Goal: Transaction & Acquisition: Download file/media

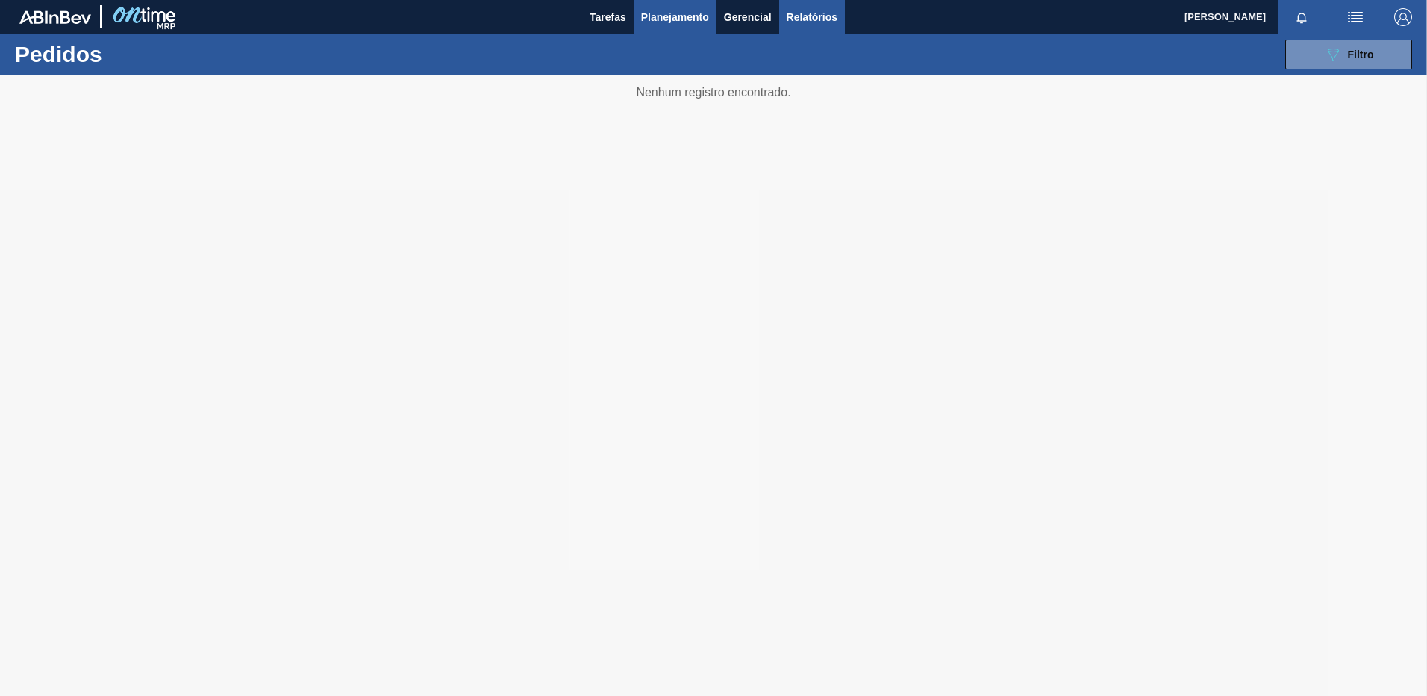
click at [794, 6] on button "Relatórios" at bounding box center [812, 17] width 66 height 34
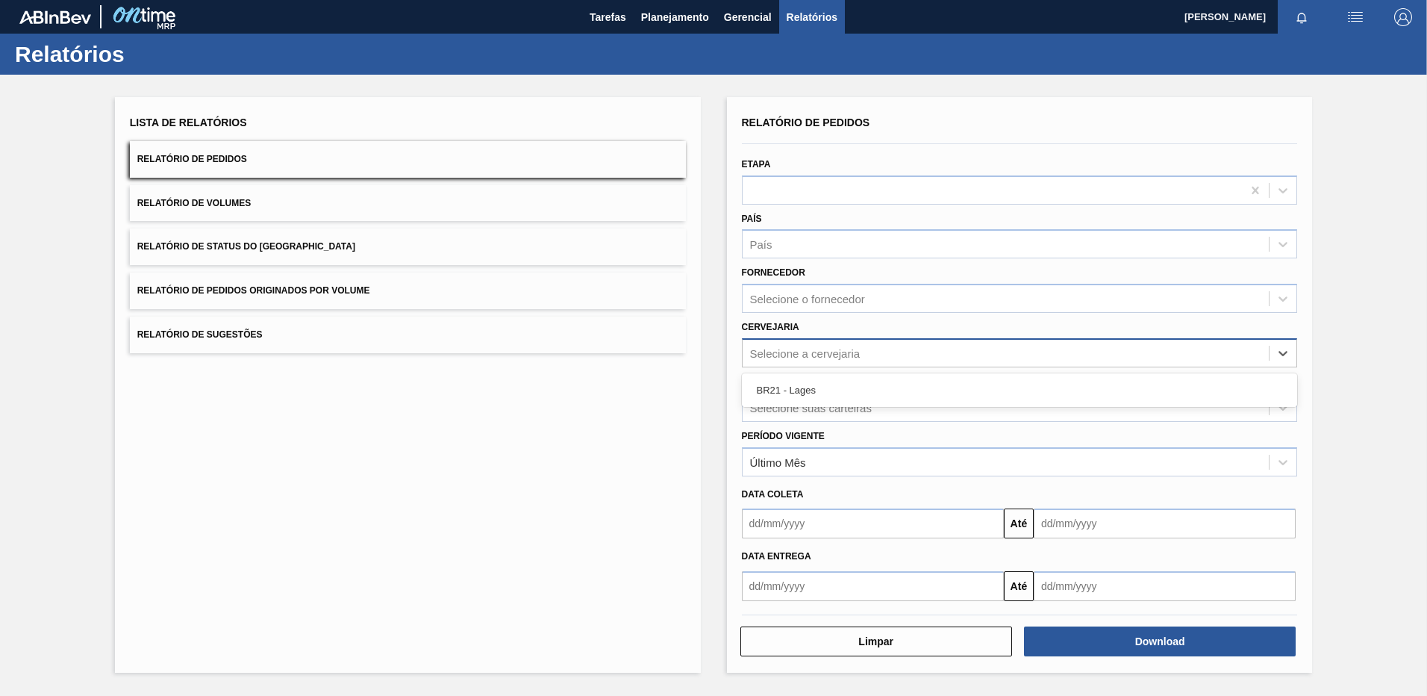
click at [805, 355] on div "Selecione a cervejaria" at bounding box center [805, 352] width 110 height 13
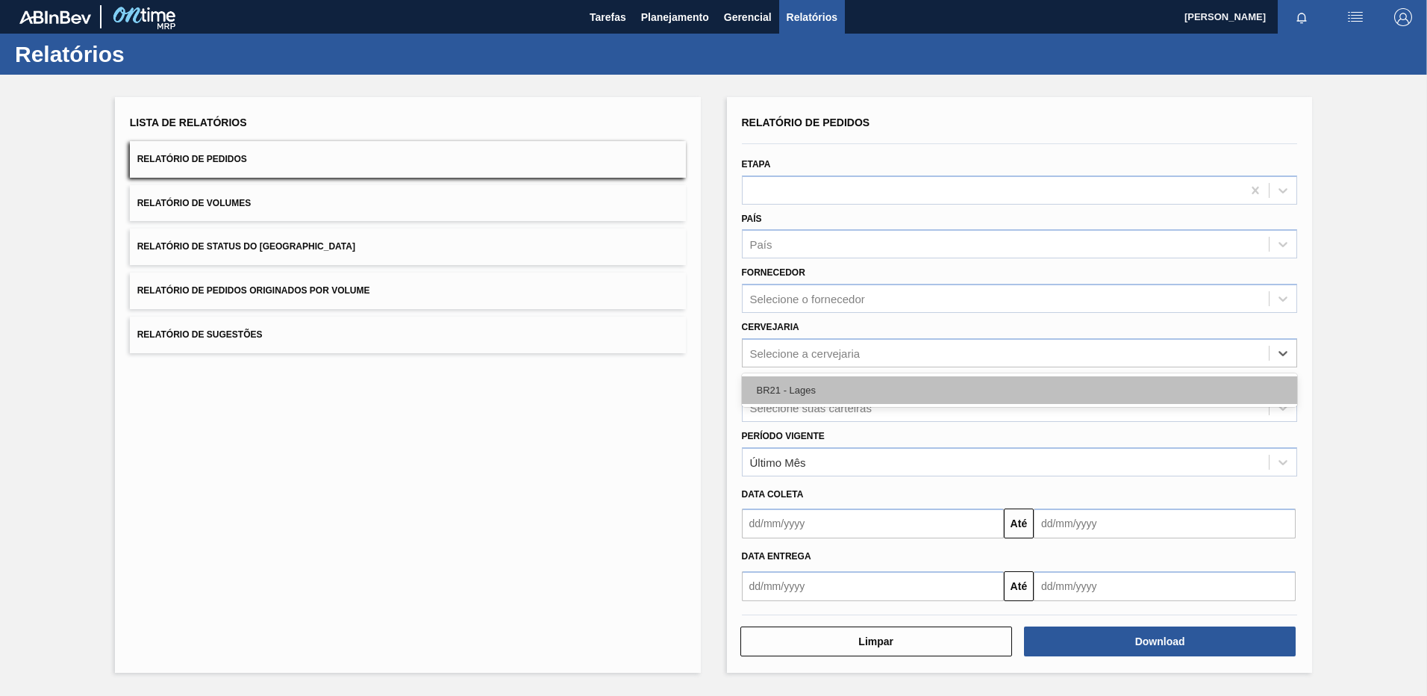
click at [789, 396] on div "BR21 - Lages" at bounding box center [1020, 390] width 556 height 28
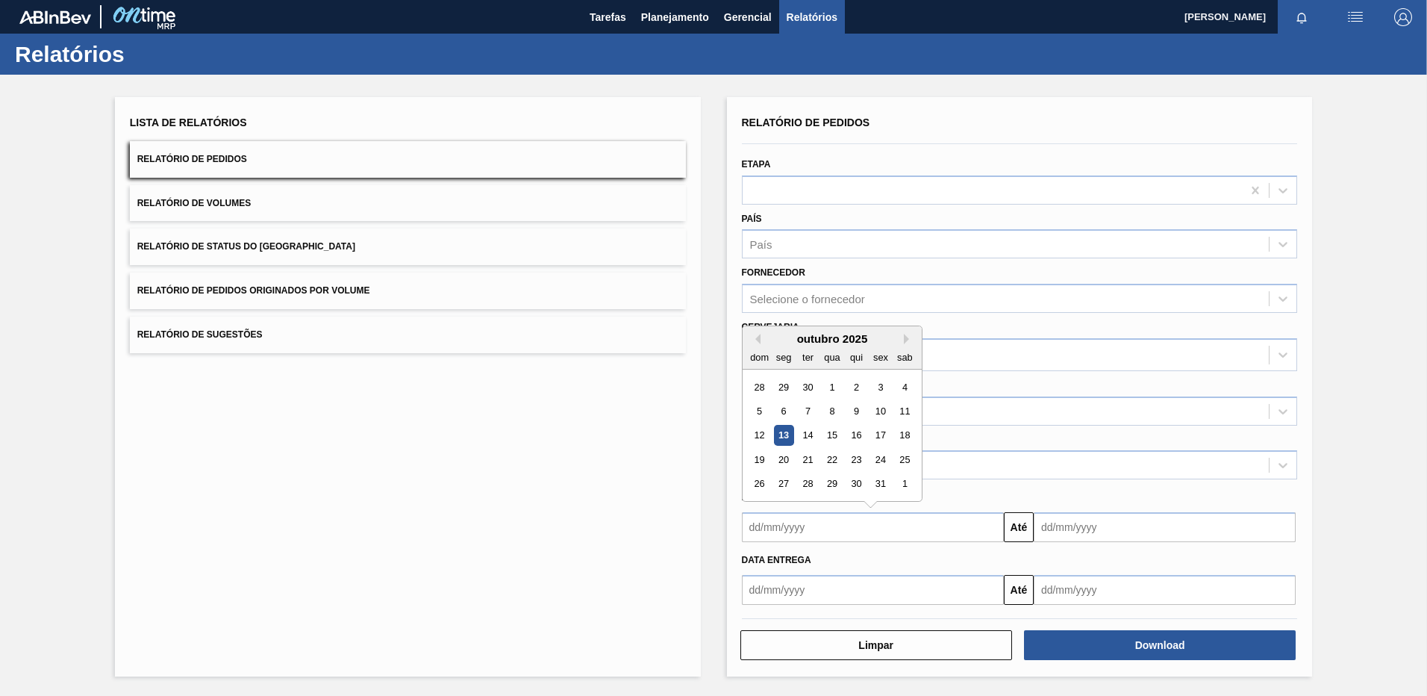
click at [794, 516] on input "text" at bounding box center [873, 527] width 262 height 30
click at [1028, 371] on div "Carteira Selecione suas carteiras" at bounding box center [1020, 398] width 568 height 54
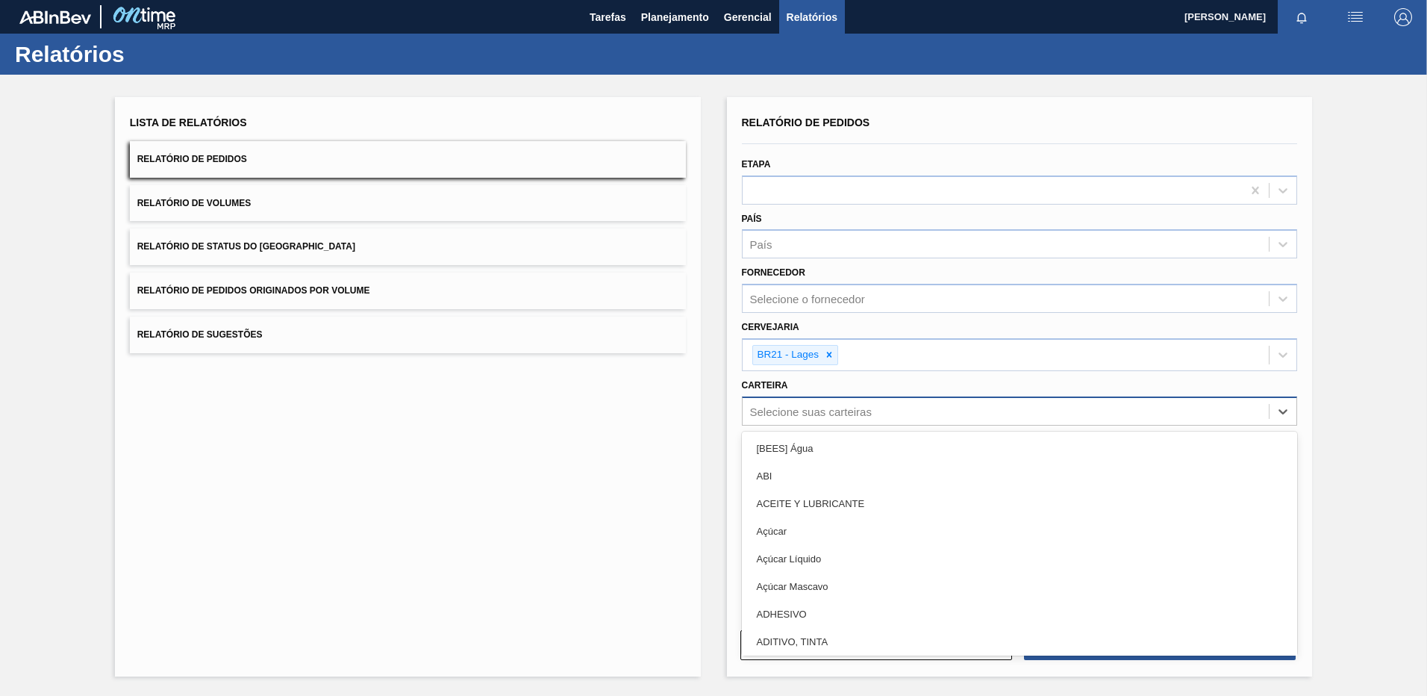
click at [999, 402] on div "Selecione suas carteiras" at bounding box center [1006, 411] width 527 height 22
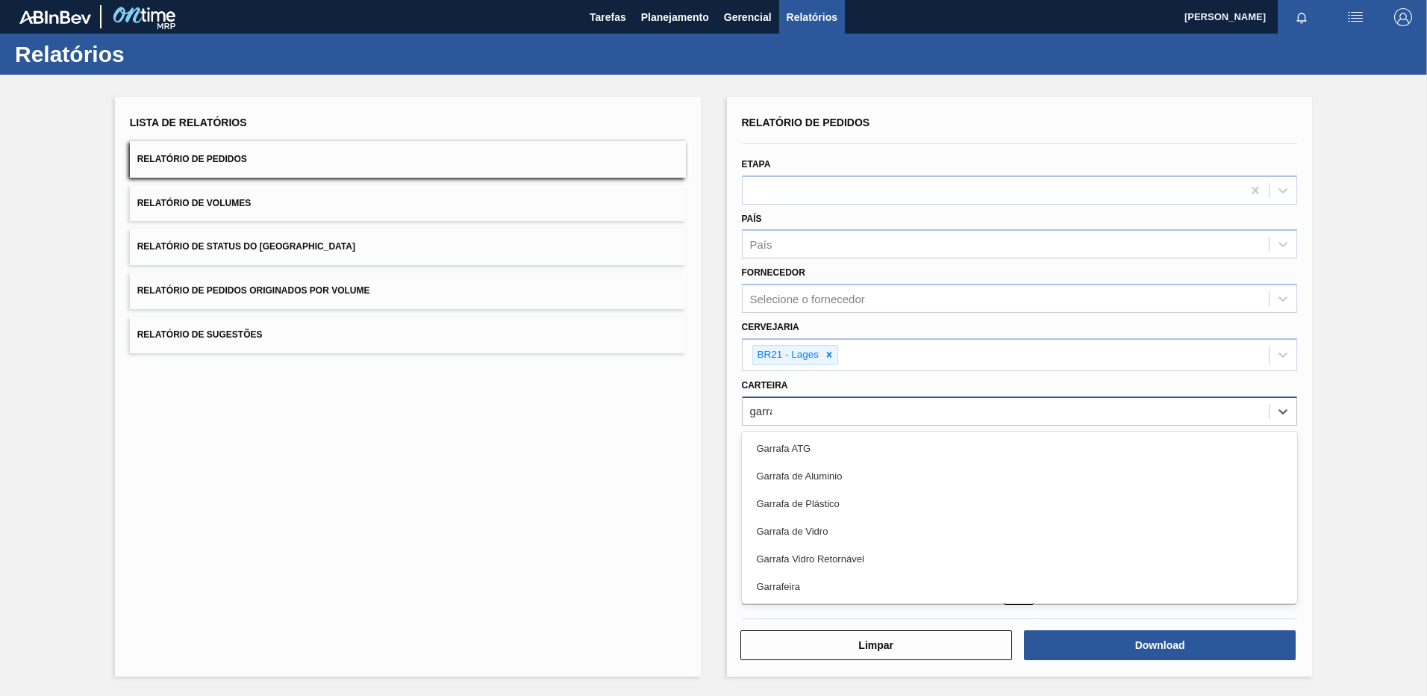
type input "garrafa"
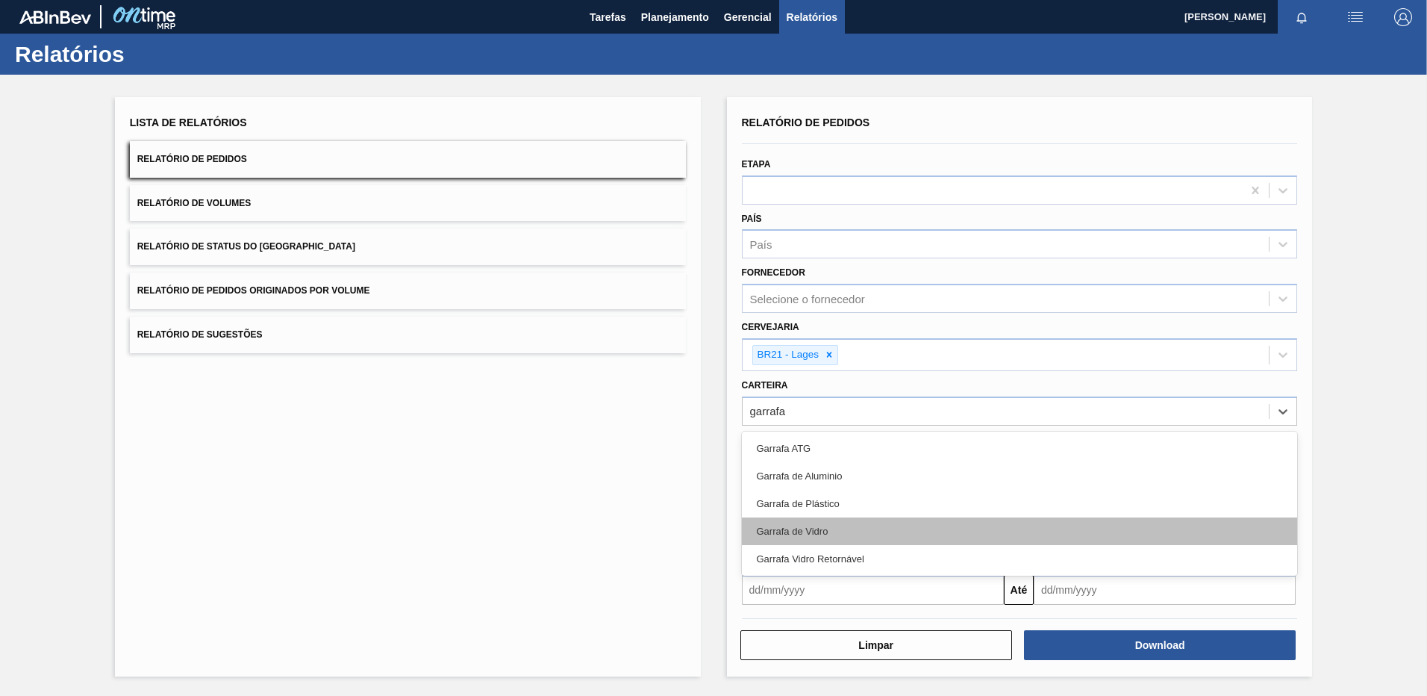
click at [826, 523] on div "Garrafa de Vidro" at bounding box center [1020, 531] width 556 height 28
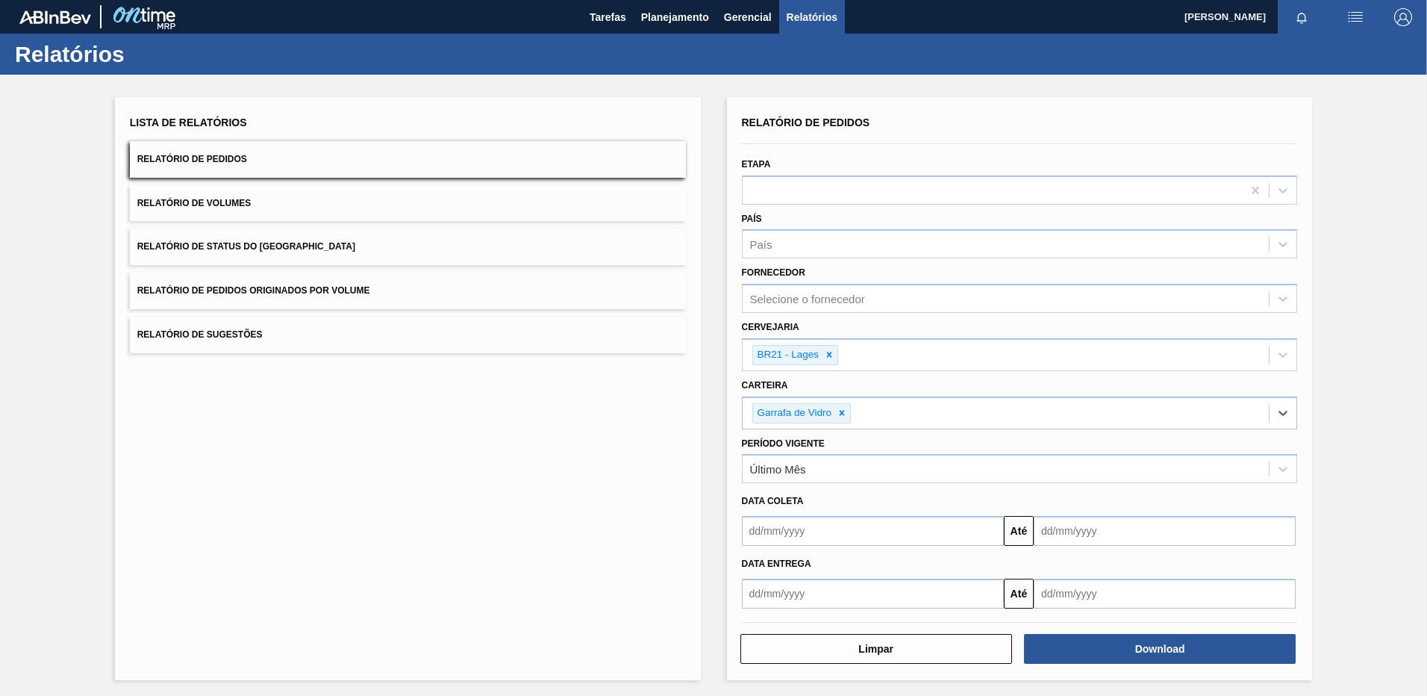
click at [825, 522] on input "text" at bounding box center [873, 531] width 262 height 30
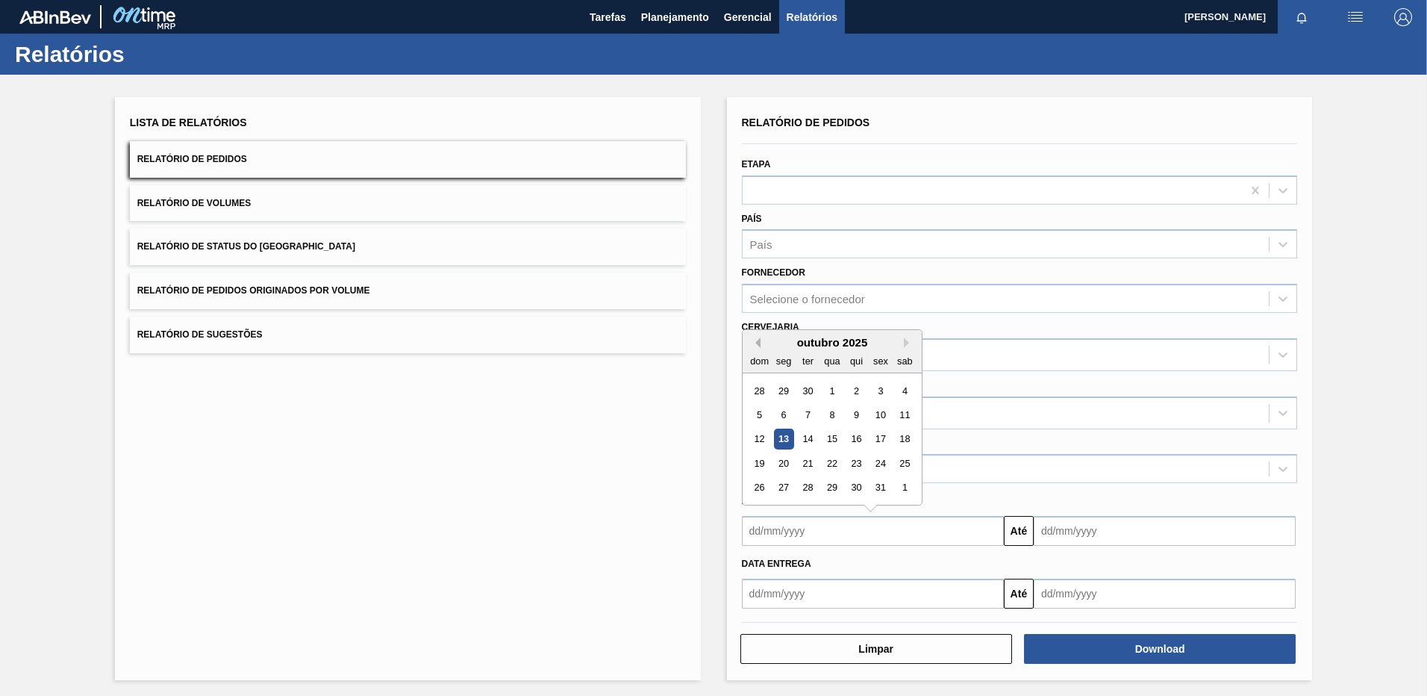
click at [755, 346] on button "Previous Month" at bounding box center [755, 342] width 10 height 10
click at [790, 397] on div "1" at bounding box center [783, 391] width 20 height 20
type input "[DATE]"
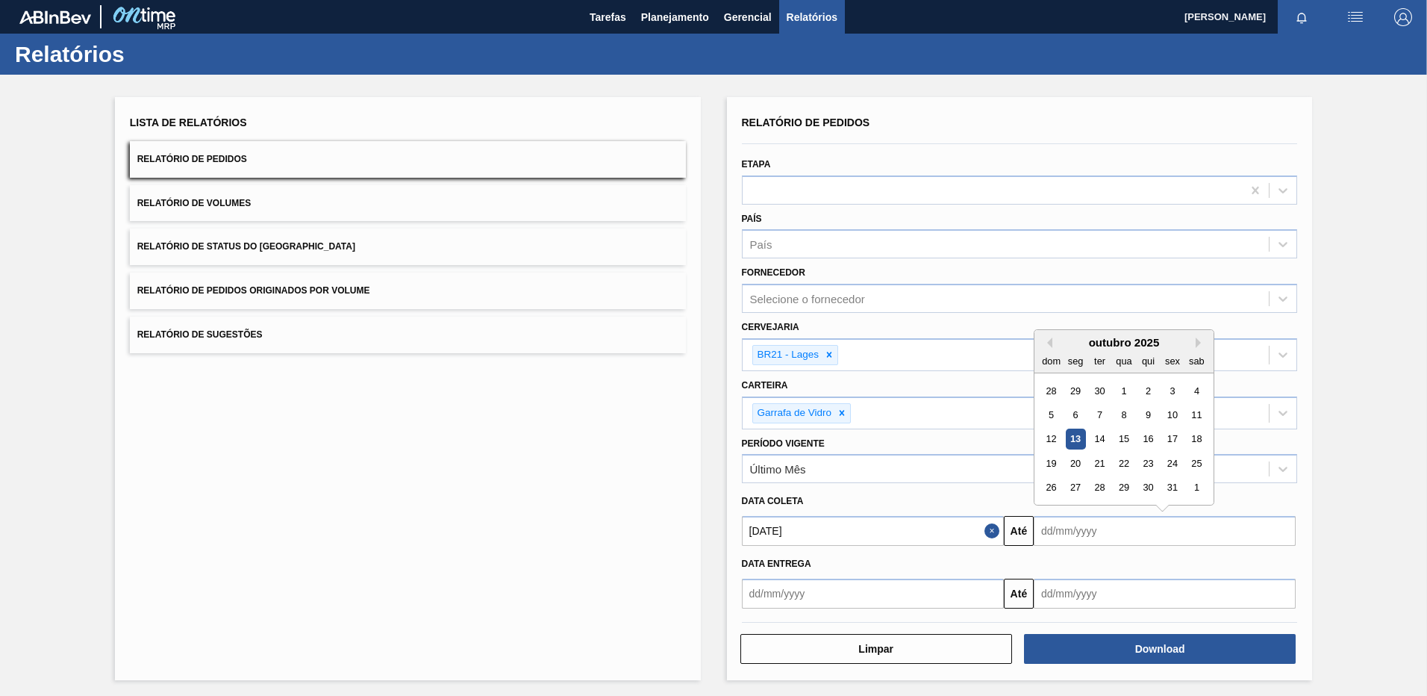
click at [1109, 536] on input "text" at bounding box center [1165, 531] width 262 height 30
click at [1079, 436] on div "13" at bounding box center [1075, 439] width 20 height 20
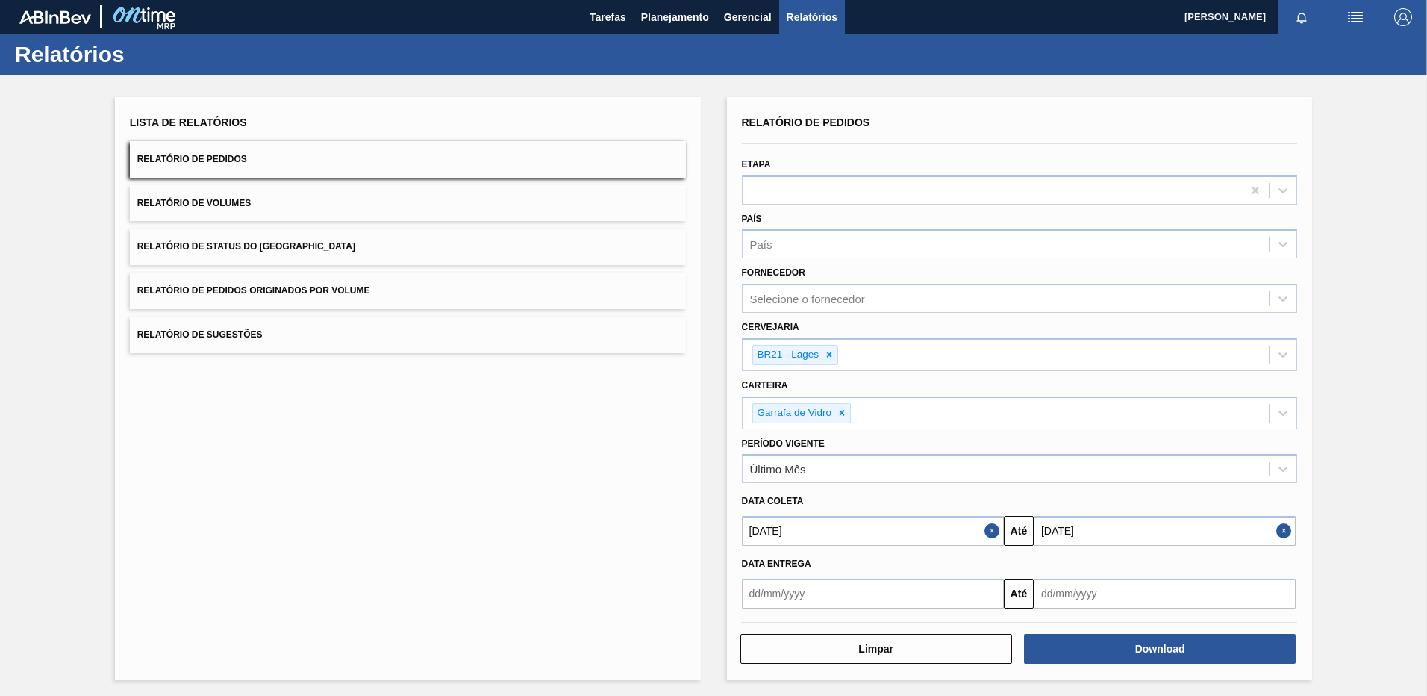
type input "[DATE]"
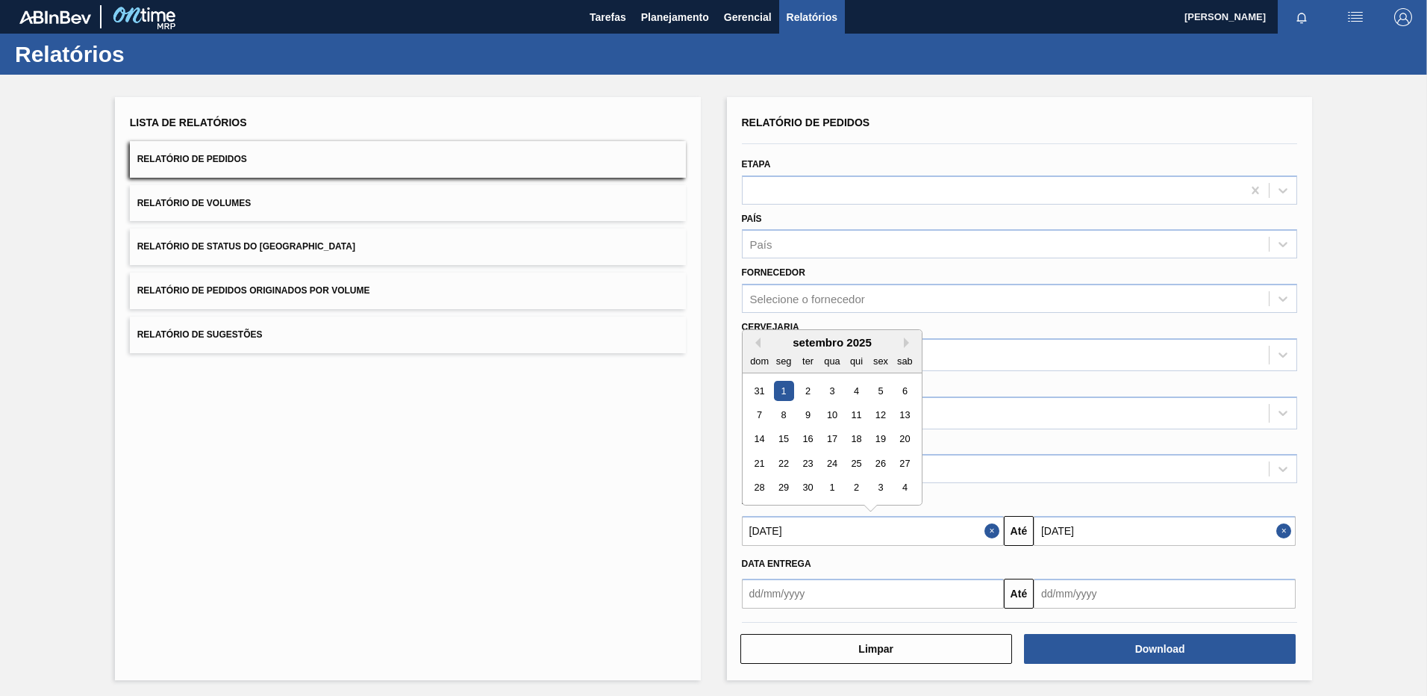
drag, startPoint x: 825, startPoint y: 524, endPoint x: 658, endPoint y: 515, distance: 167.4
click at [658, 515] on div "Lista de Relatórios Relatório de Pedidos Relatório de Volumes Relatório de Stat…" at bounding box center [713, 387] width 1427 height 624
click at [849, 590] on input "text" at bounding box center [873, 593] width 262 height 30
paste input "[DATE]"
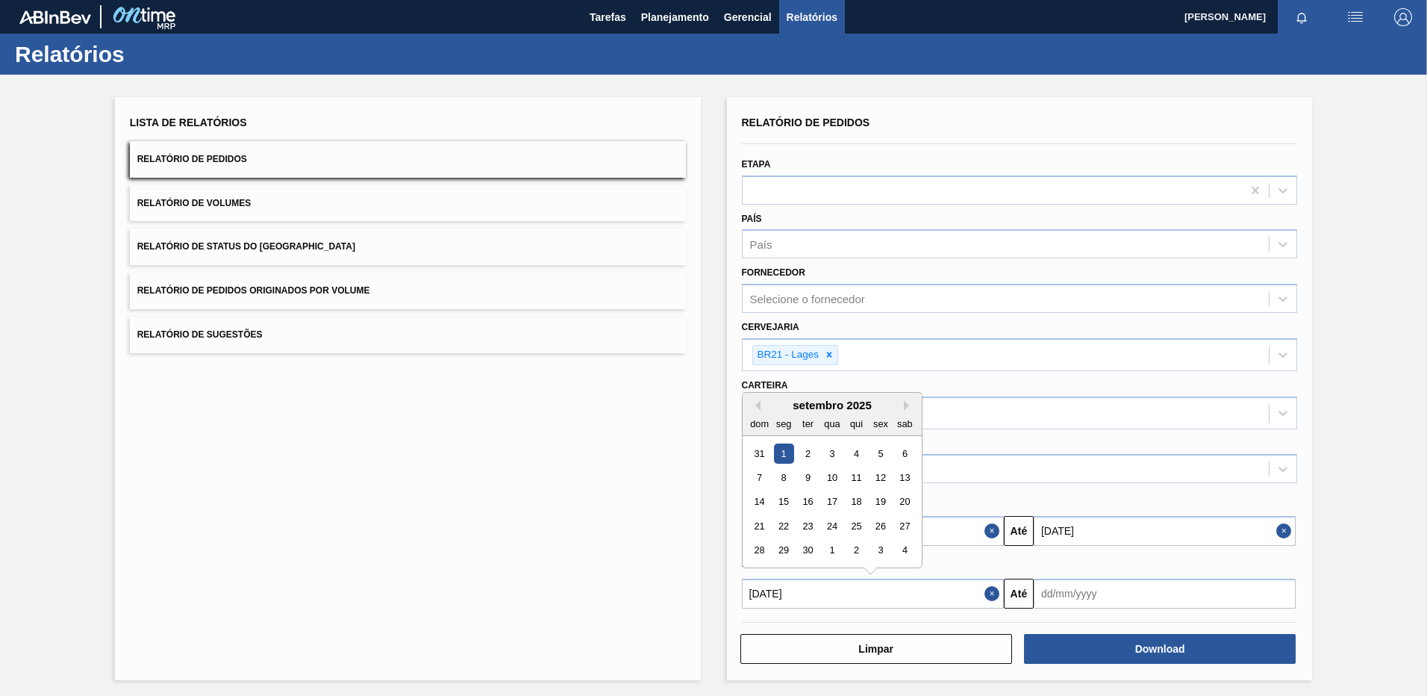
type input "[DATE]"
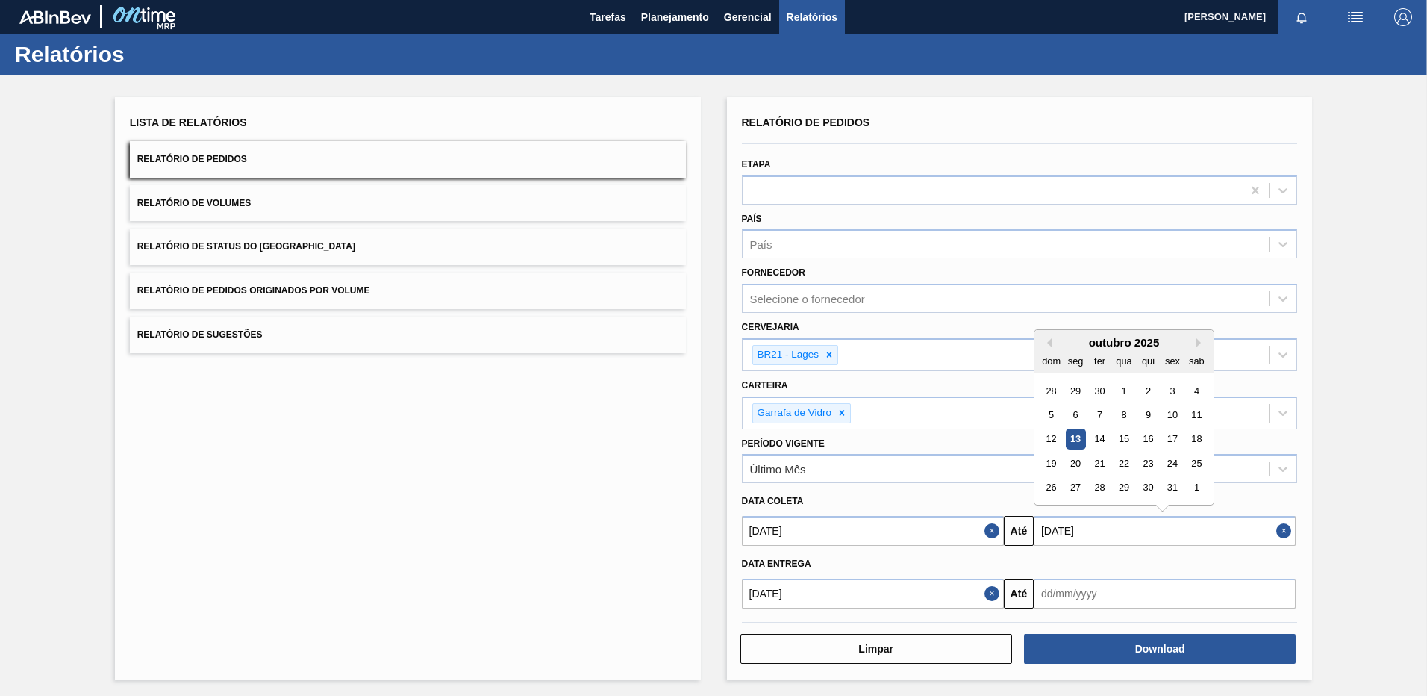
drag, startPoint x: 1108, startPoint y: 540, endPoint x: 919, endPoint y: 503, distance: 192.3
click at [919, 503] on div "Data coleta [DATE] Até [DATE] Previous Month Next Month [DATE] dom seg ter qua …" at bounding box center [1020, 516] width 556 height 59
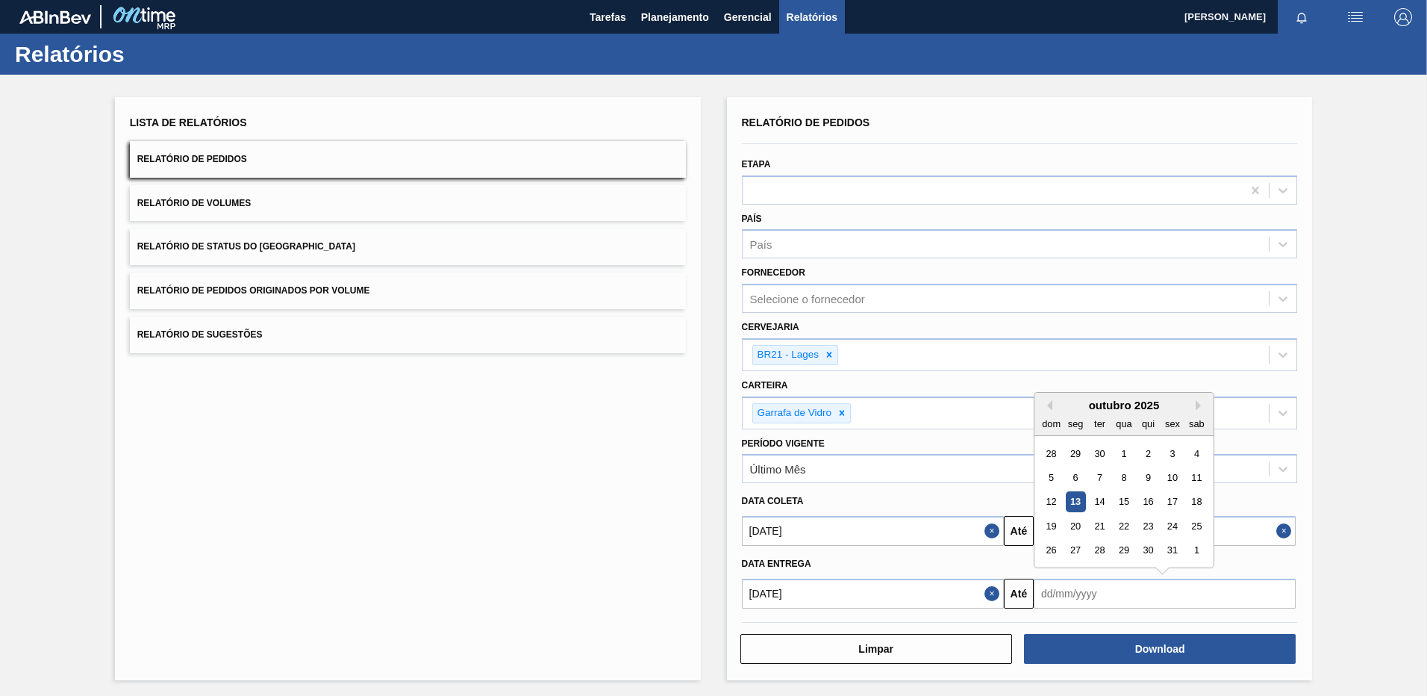
click at [1055, 589] on input "text" at bounding box center [1165, 593] width 262 height 30
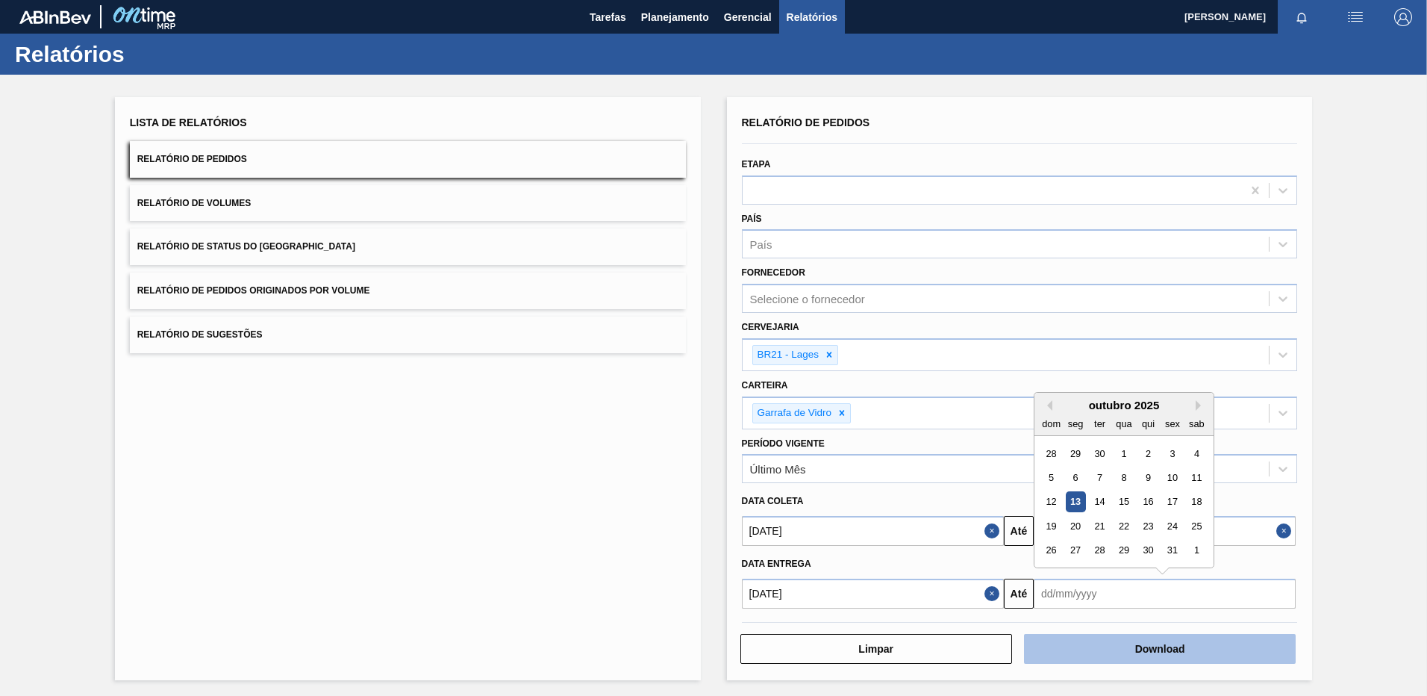
paste input "[DATE]"
type input "[DATE]"
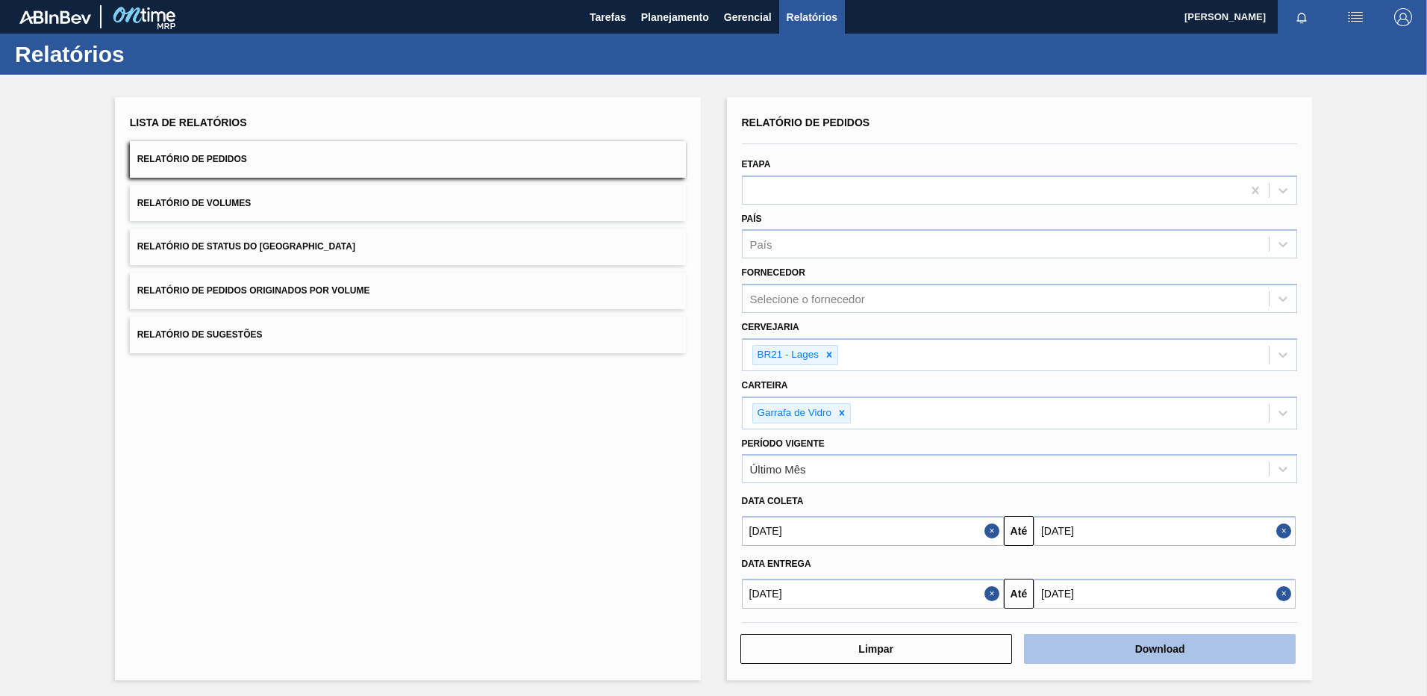
click at [1128, 646] on button "Download" at bounding box center [1160, 649] width 272 height 30
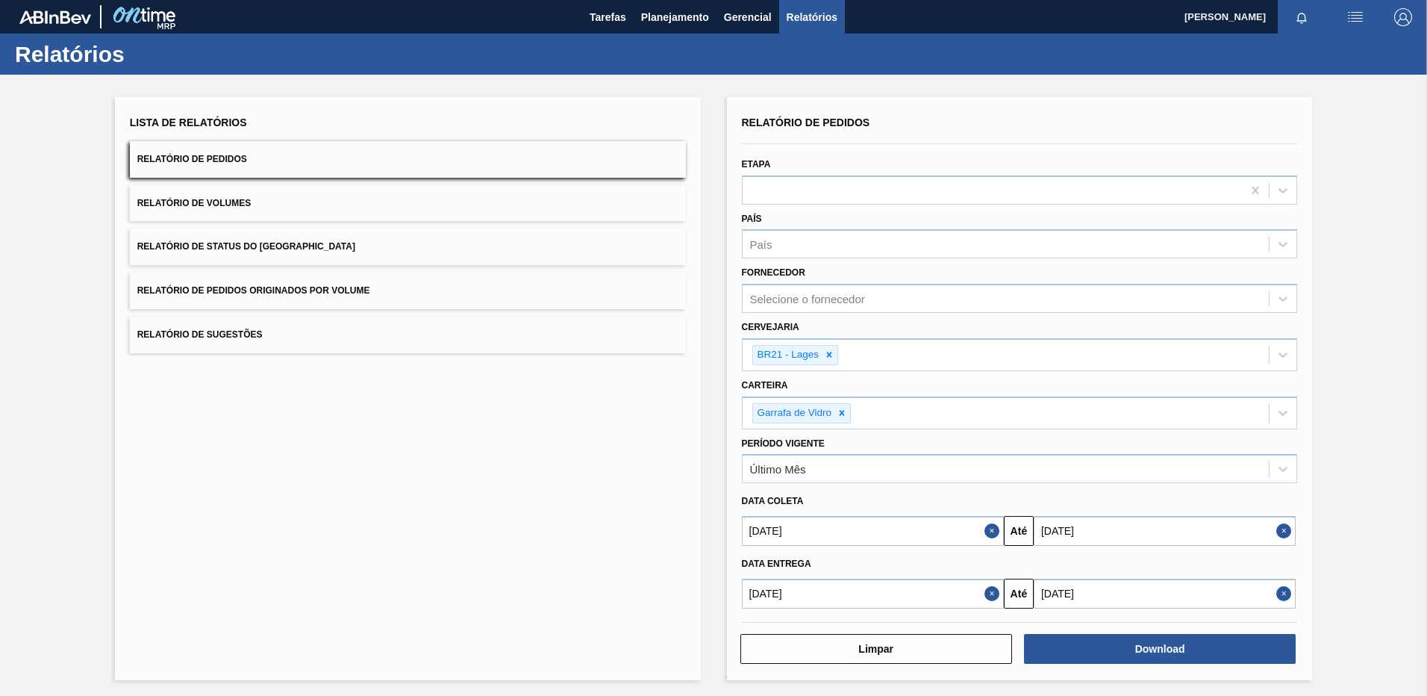
click at [619, 453] on div "Lista de Relatórios Relatório de Pedidos Relatório de Volumes Relatório de Stat…" at bounding box center [408, 388] width 586 height 583
click at [1287, 530] on button "Close" at bounding box center [1285, 531] width 19 height 30
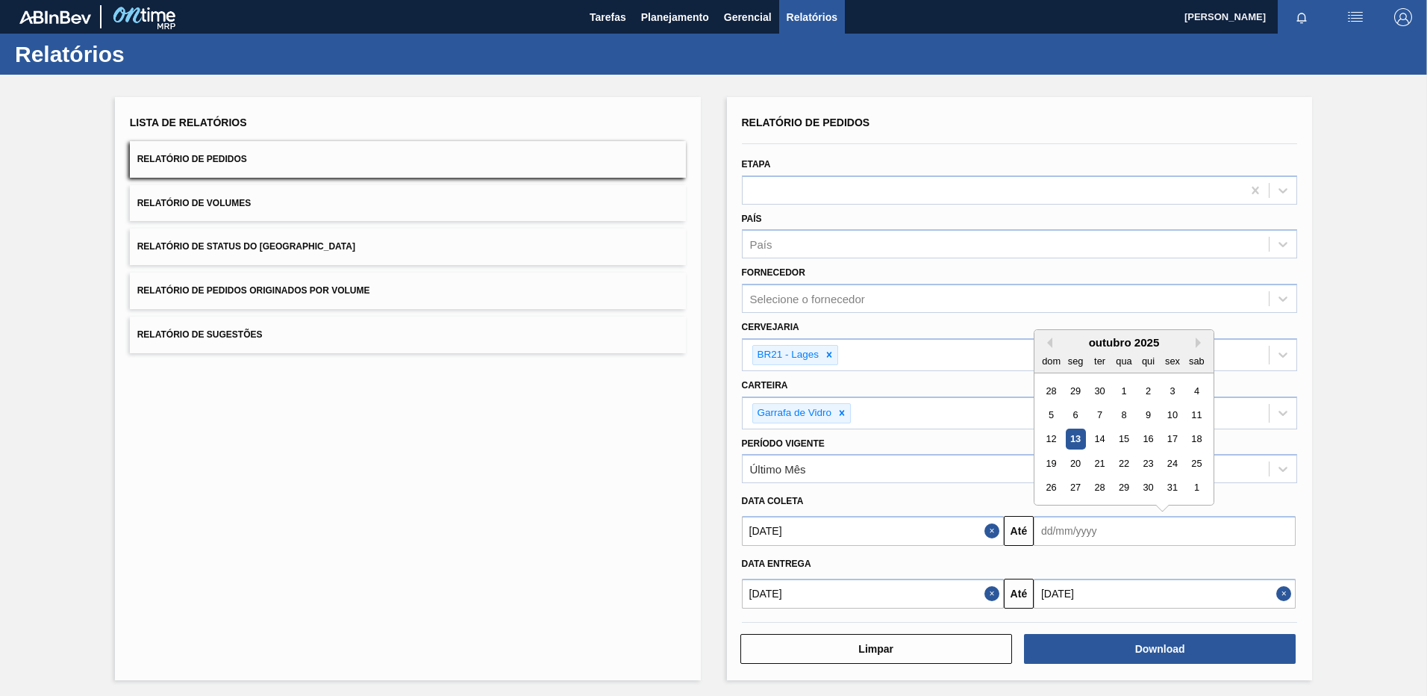
click at [1241, 534] on input "text" at bounding box center [1165, 531] width 262 height 30
click at [1161, 486] on div "26 27 28 29 30 31 1" at bounding box center [1123, 487] width 169 height 24
click at [1170, 491] on div "31" at bounding box center [1172, 488] width 20 height 20
type input "[DATE]"
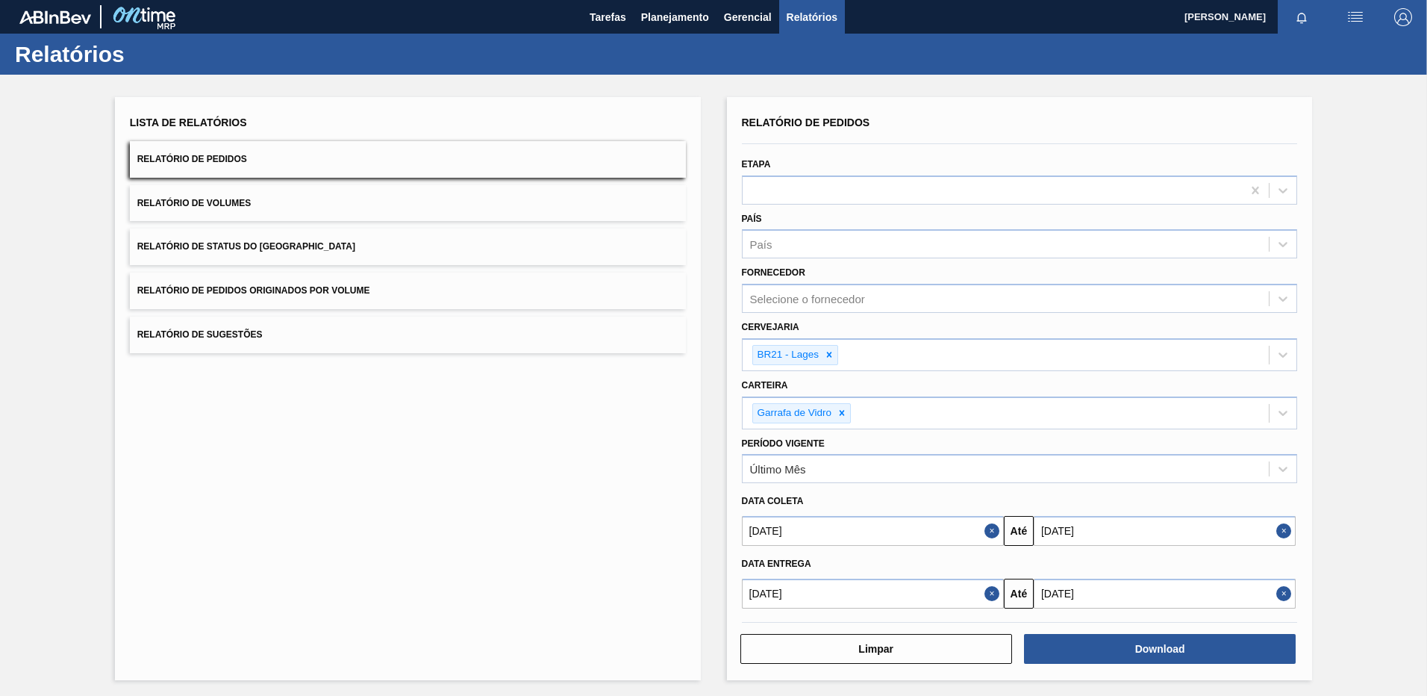
click at [1285, 595] on button "Close" at bounding box center [1285, 593] width 19 height 30
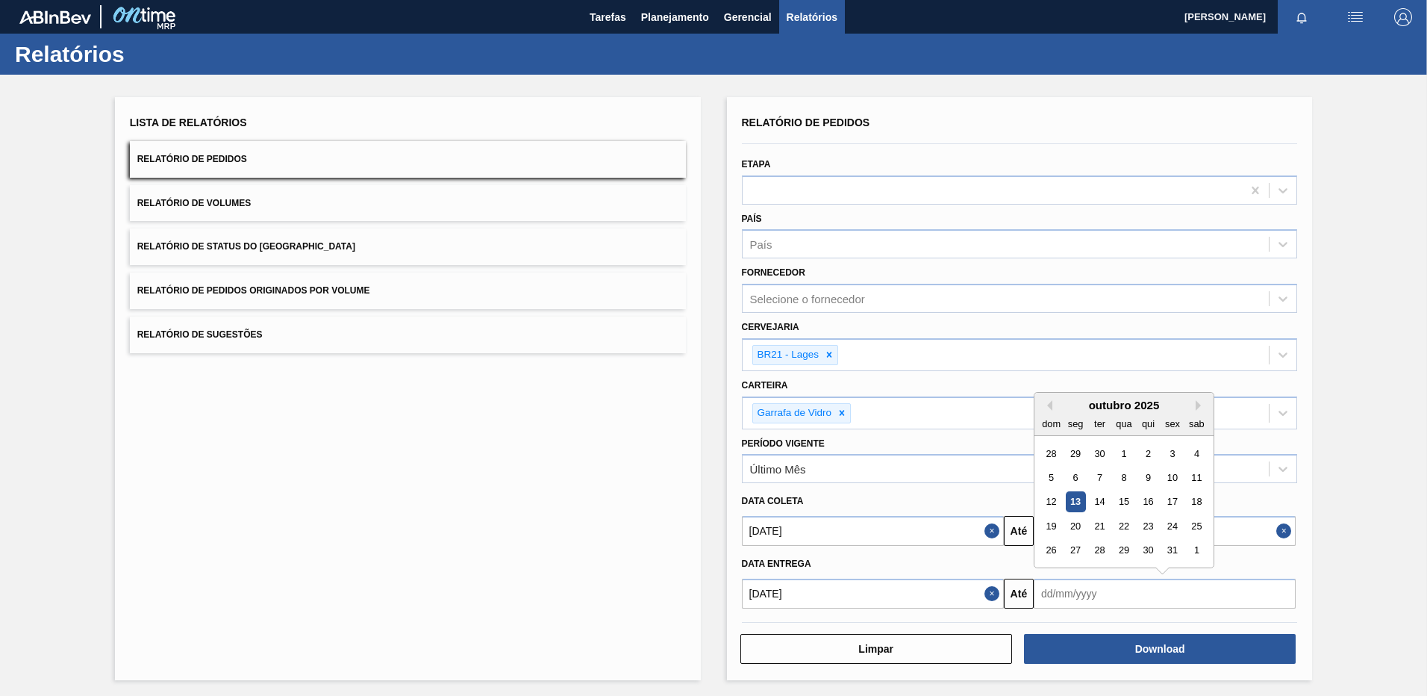
click at [1270, 596] on input "text" at bounding box center [1165, 593] width 262 height 30
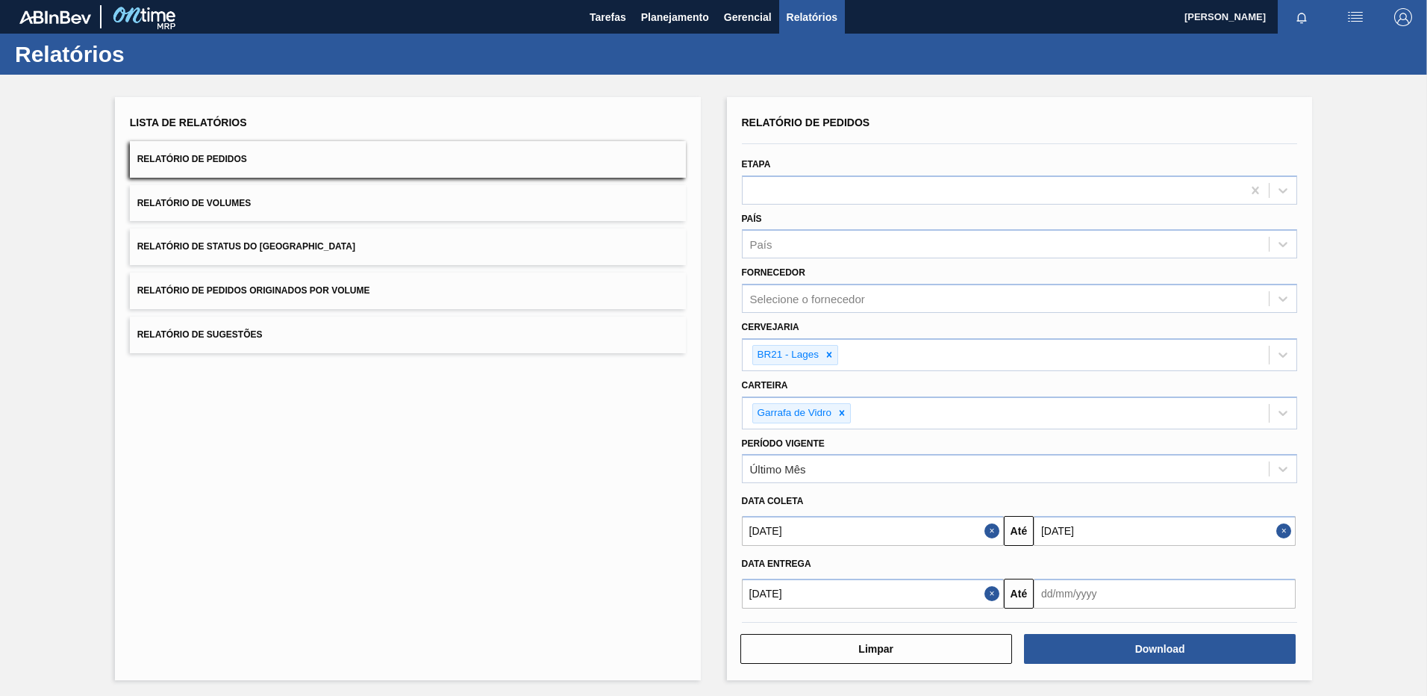
drag, startPoint x: 1335, startPoint y: 414, endPoint x: 1316, endPoint y: 434, distance: 28.0
click at [1335, 414] on div "Lista de Relatórios Relatório de Pedidos Relatório de Volumes Relatório de Stat…" at bounding box center [713, 387] width 1427 height 624
drag, startPoint x: 1120, startPoint y: 576, endPoint x: 1110, endPoint y: 582, distance: 12.0
click at [1119, 578] on div "[DATE] Até" at bounding box center [1020, 592] width 568 height 34
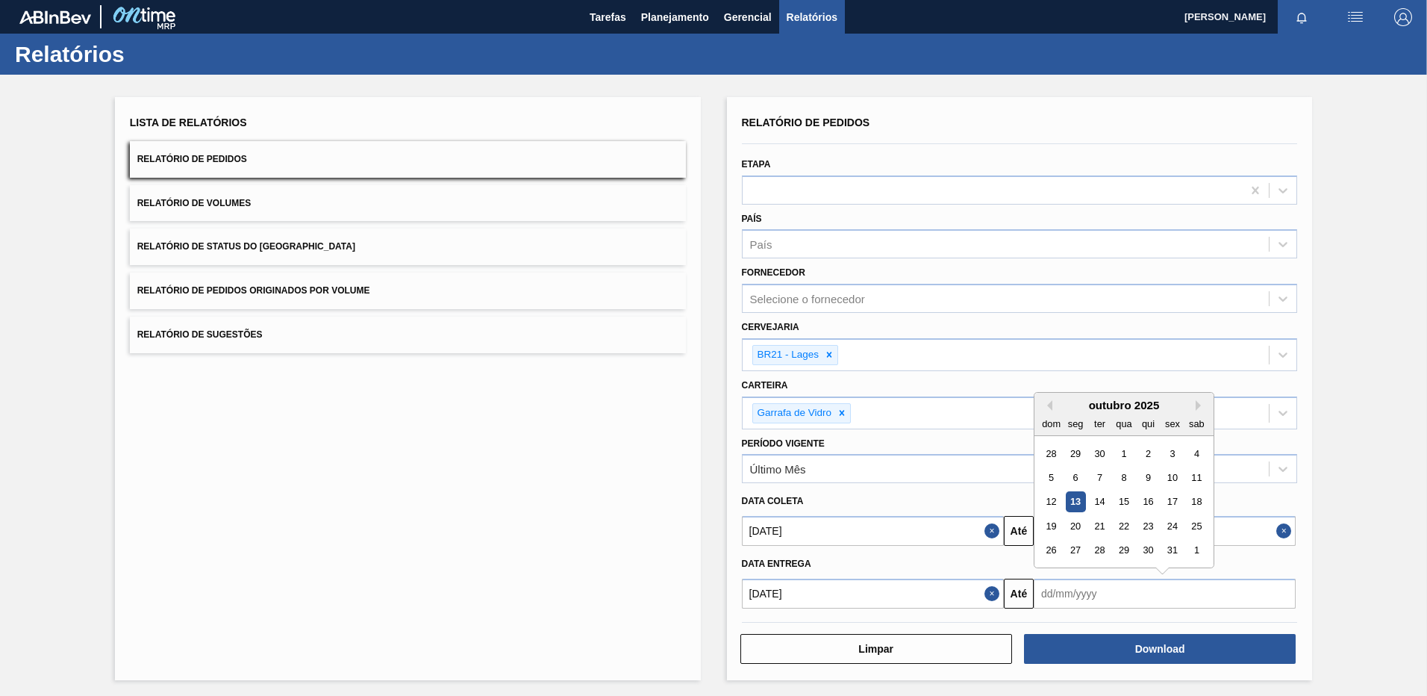
click at [1091, 593] on input "text" at bounding box center [1165, 593] width 262 height 30
click at [1169, 558] on div "31" at bounding box center [1172, 550] width 20 height 20
type input "[DATE]"
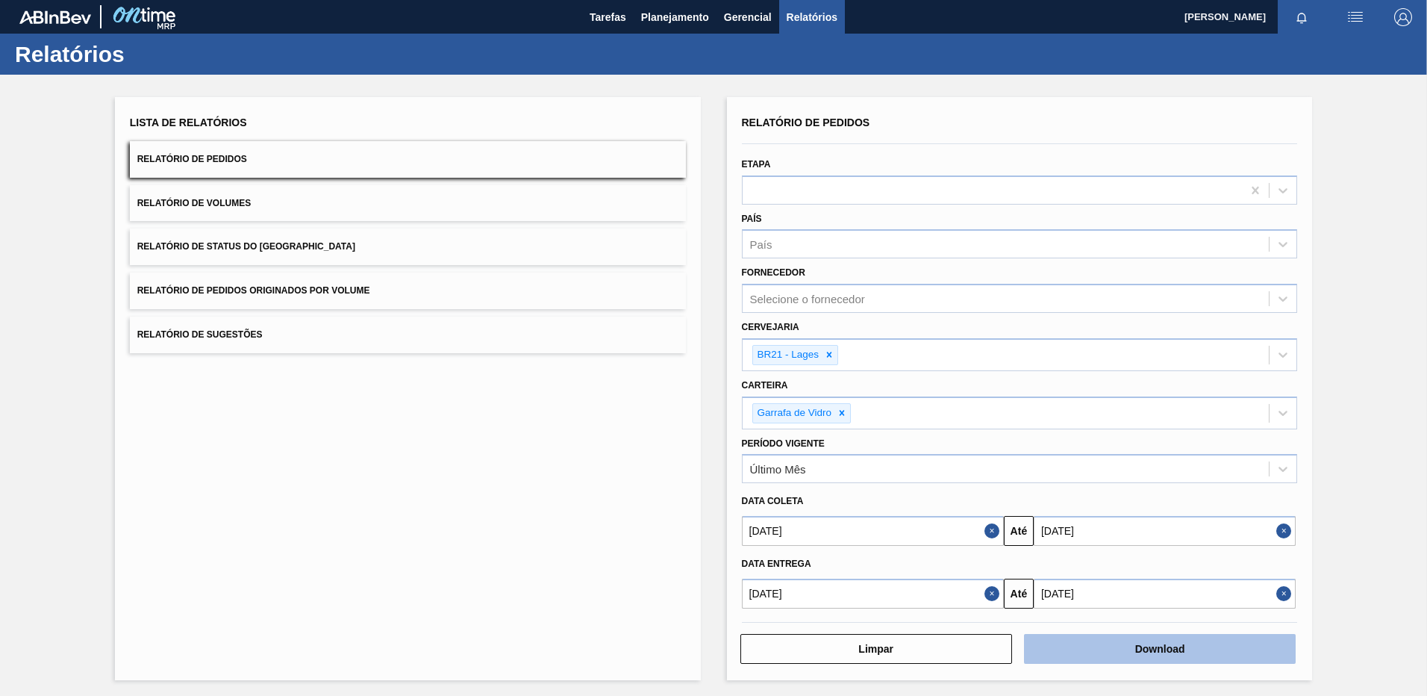
click at [1140, 655] on button "Download" at bounding box center [1160, 649] width 272 height 30
